Goal: Use online tool/utility: Utilize a website feature to perform a specific function

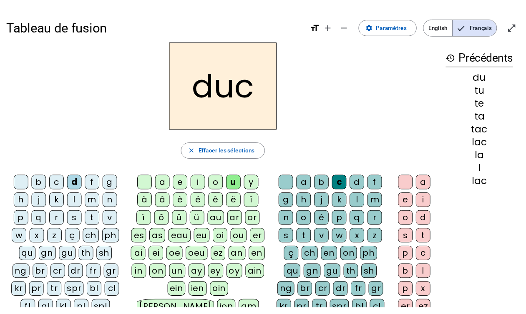
scroll to position [7, 0]
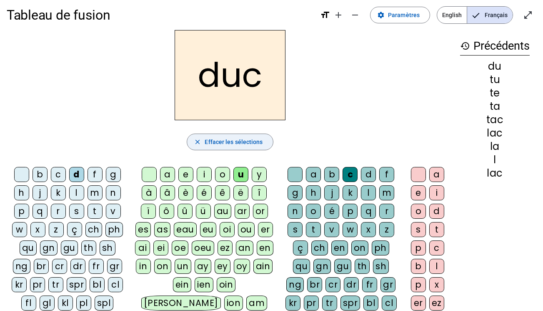
click at [234, 140] on span "Effacer les sélections" at bounding box center [234, 142] width 58 height 10
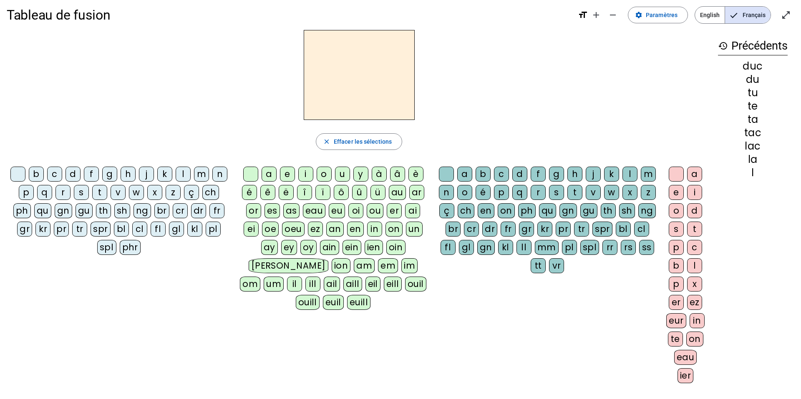
click at [85, 192] on div "s" at bounding box center [81, 192] width 15 height 15
click at [304, 176] on div "i" at bounding box center [305, 174] width 15 height 15
click at [543, 175] on div "l" at bounding box center [629, 174] width 15 height 15
click at [543, 213] on div "o" at bounding box center [675, 211] width 15 height 15
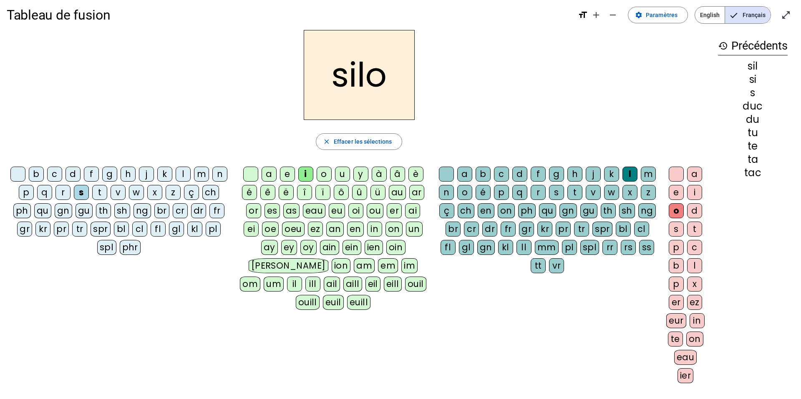
click at [543, 168] on div at bounding box center [675, 174] width 15 height 15
click at [446, 173] on div at bounding box center [446, 174] width 15 height 15
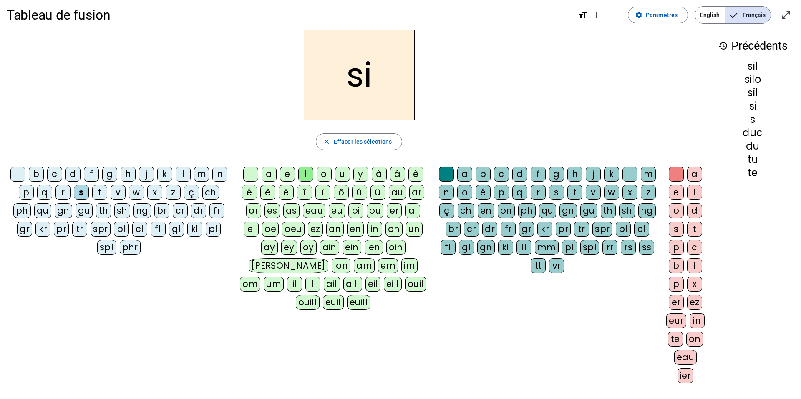
click at [270, 175] on div "a" at bounding box center [268, 174] width 15 height 15
click at [344, 174] on div "u" at bounding box center [342, 174] width 15 height 15
click at [97, 191] on div "t" at bounding box center [99, 192] width 15 height 15
click at [75, 171] on div "d" at bounding box center [72, 174] width 15 height 15
click at [287, 170] on div "e" at bounding box center [287, 174] width 15 height 15
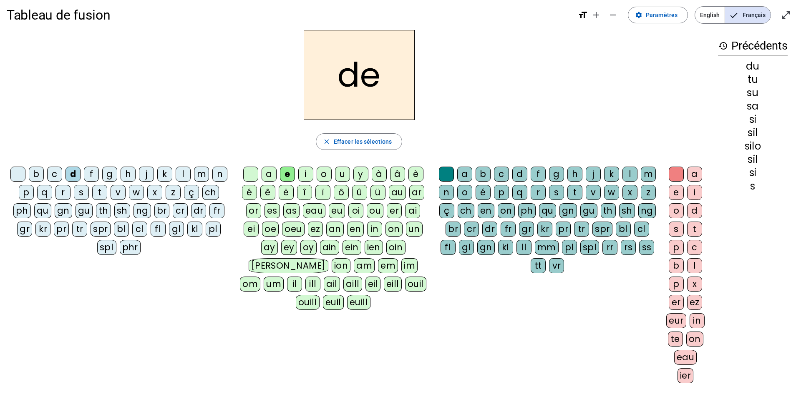
click at [203, 172] on div "m" at bounding box center [201, 174] width 15 height 15
click at [100, 188] on div "t" at bounding box center [99, 192] width 15 height 15
click at [147, 174] on div "j" at bounding box center [146, 174] width 15 height 15
